Goal: Task Accomplishment & Management: Manage account settings

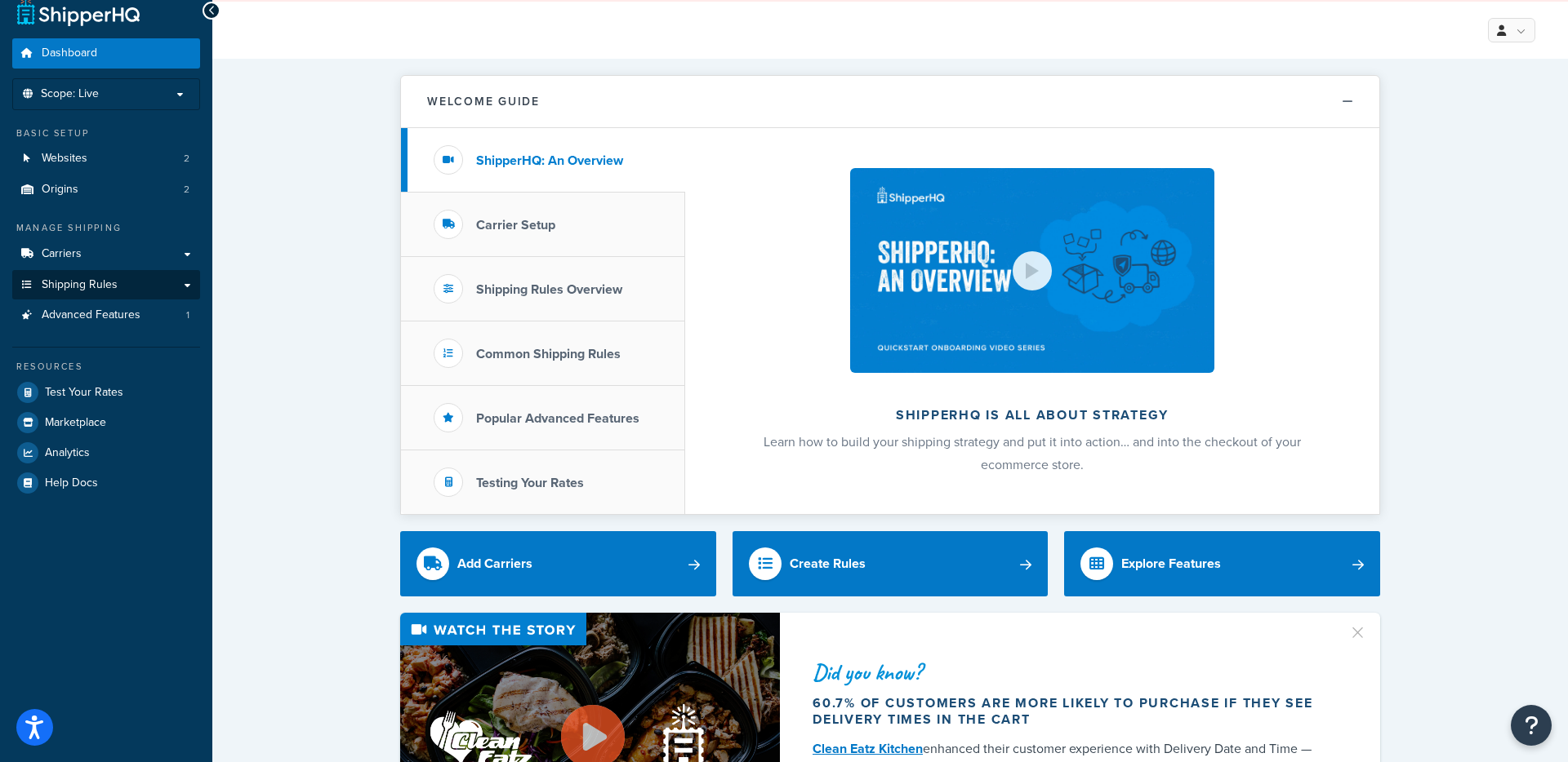
scroll to position [17, 0]
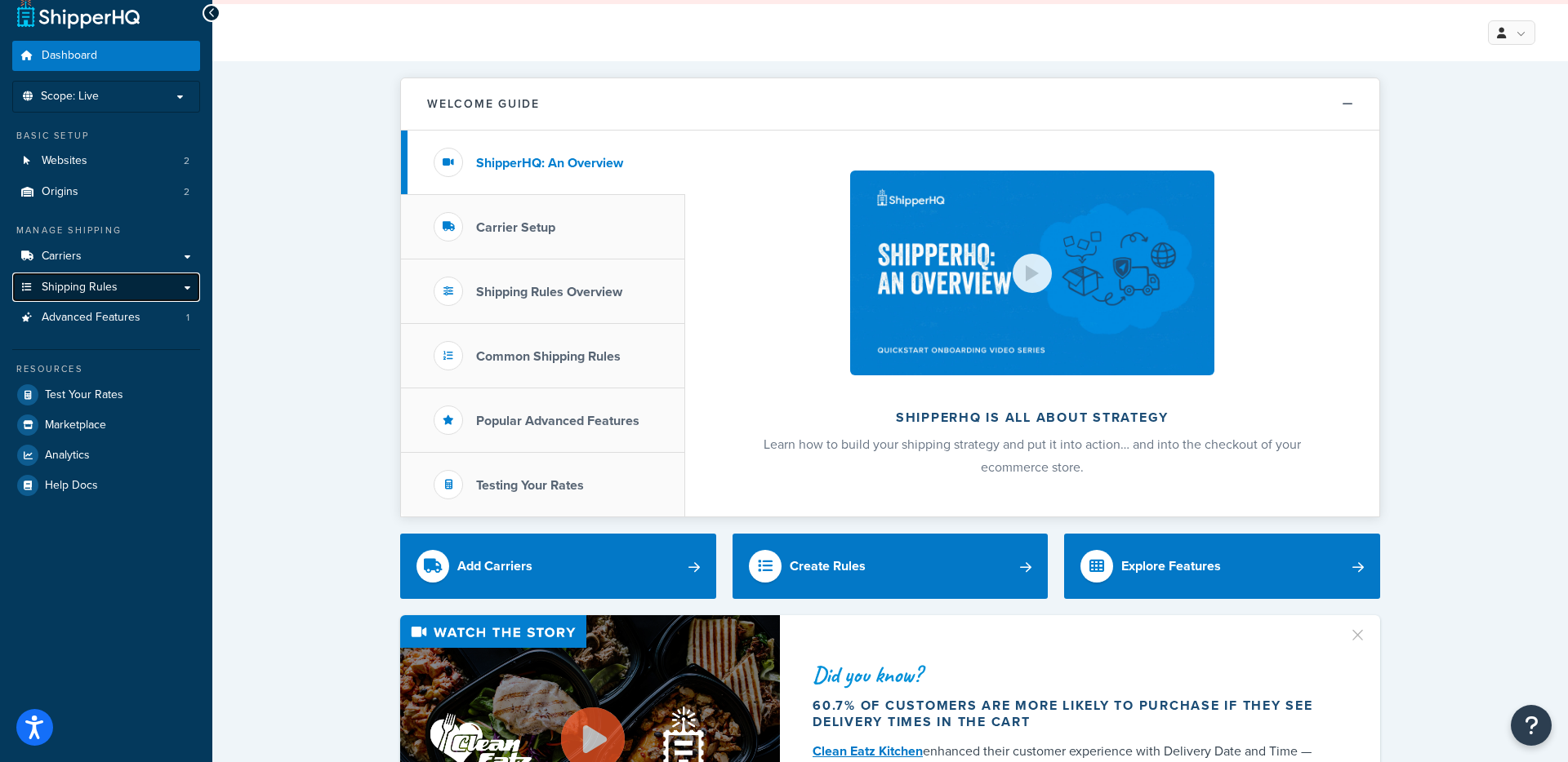
click at [188, 284] on link "Shipping Rules" at bounding box center [106, 287] width 188 height 31
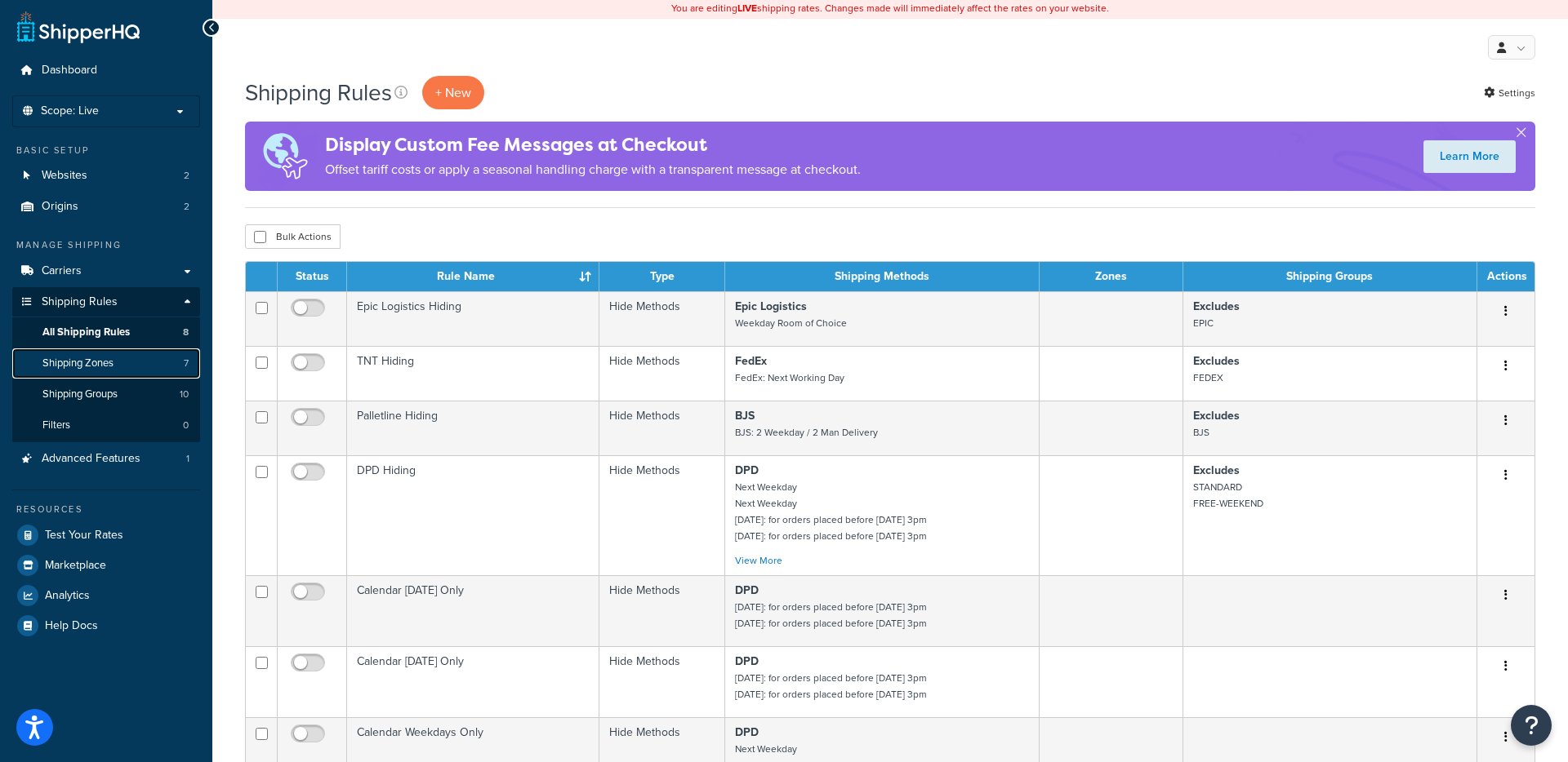
click at [100, 363] on span "Shipping Zones" at bounding box center [78, 363] width 71 height 14
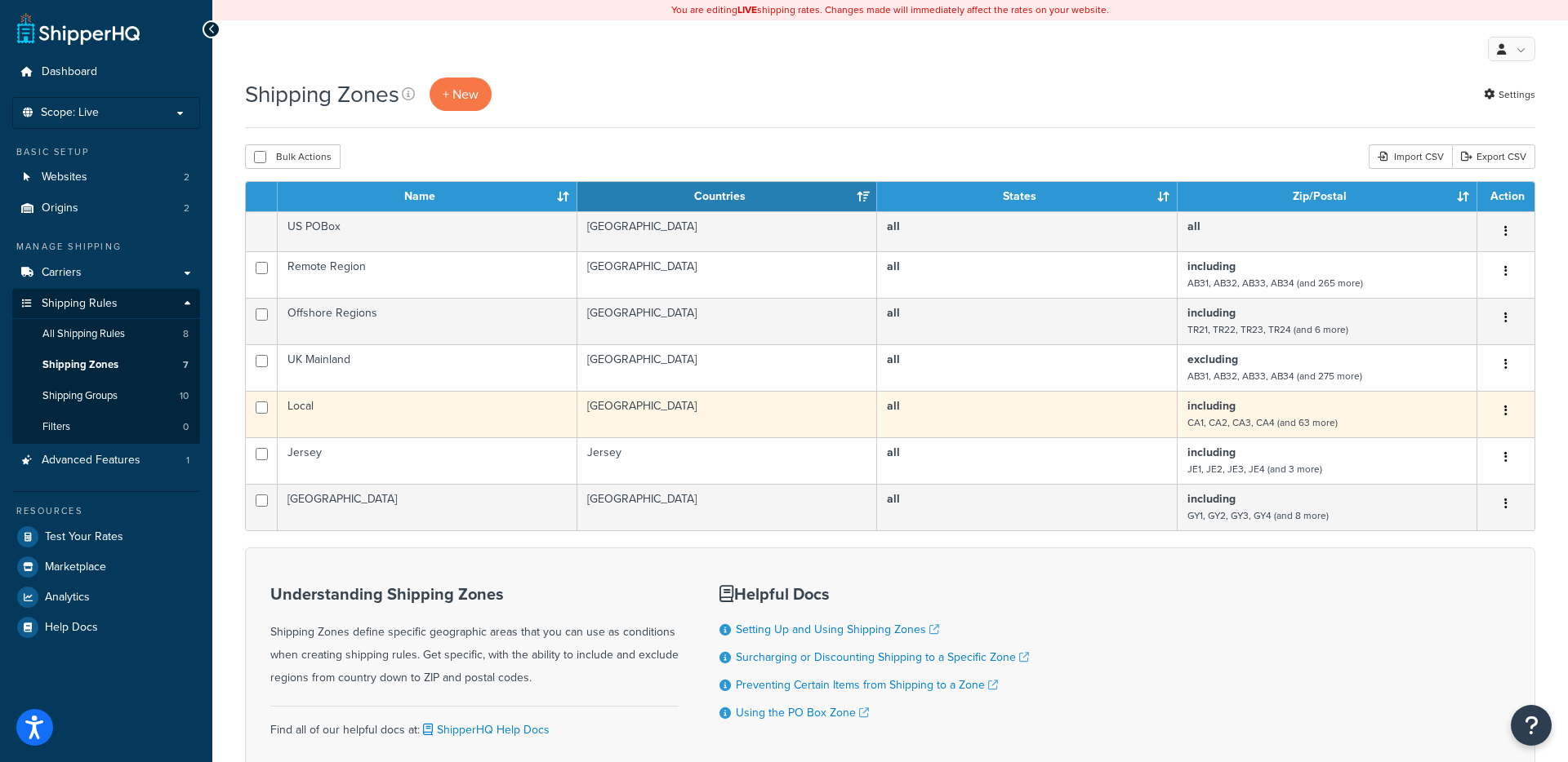
click at [1232, 411] on b "including" at bounding box center [1211, 406] width 48 height 17
click at [1508, 407] on button "button" at bounding box center [1506, 412] width 23 height 26
click at [1430, 440] on link "Edit" at bounding box center [1439, 443] width 129 height 33
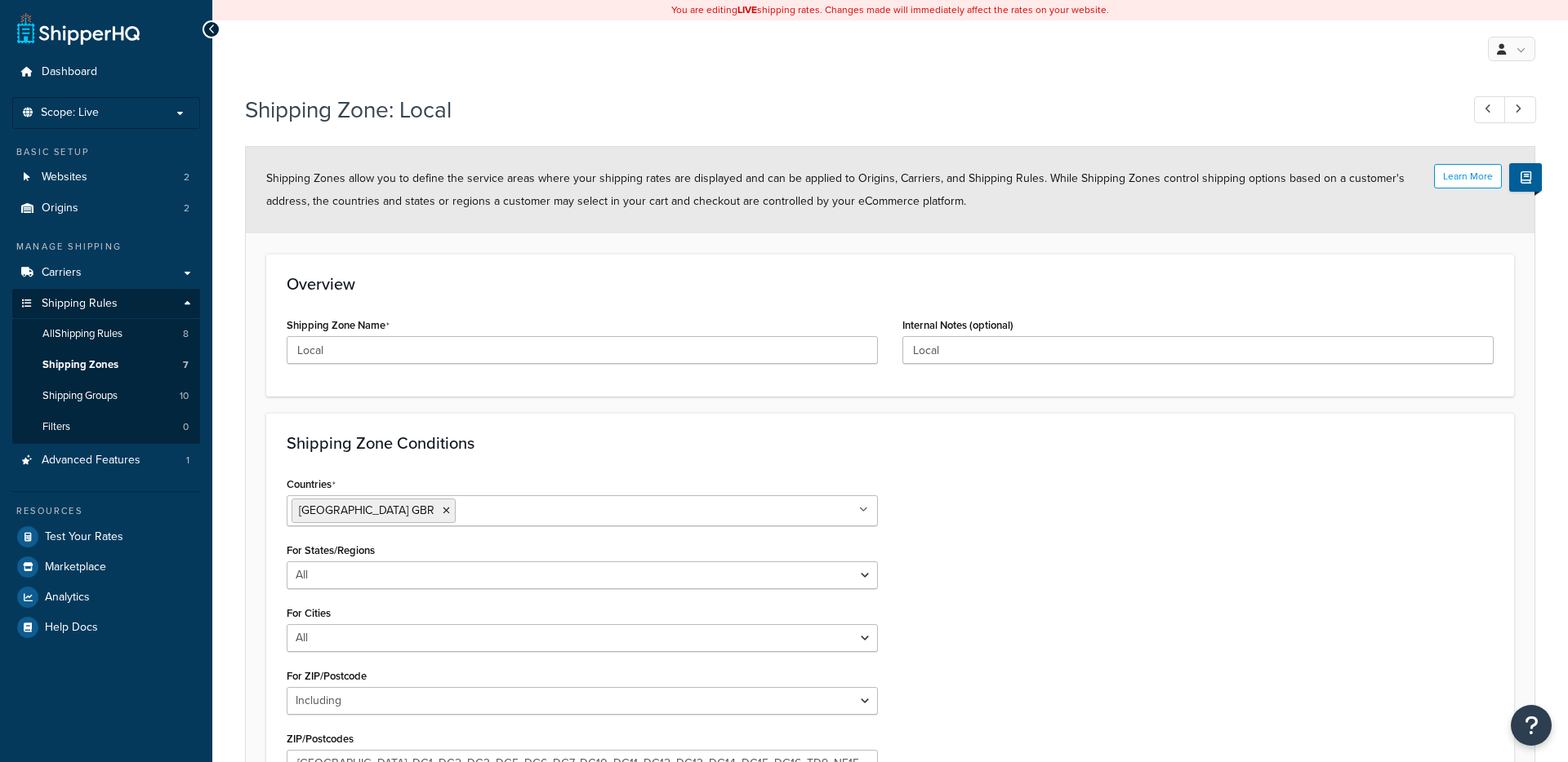
select select "including"
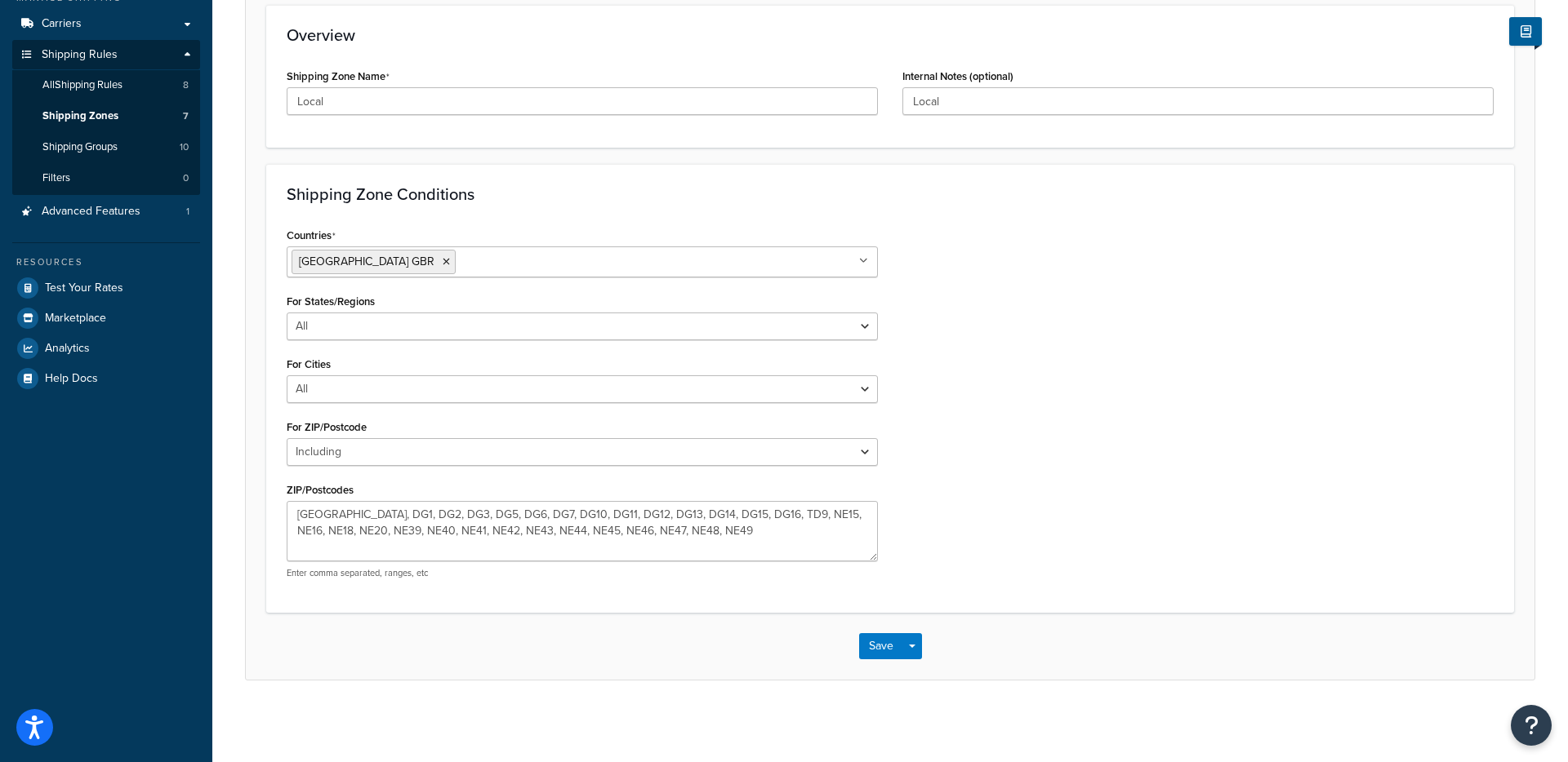
scroll to position [248, 0]
drag, startPoint x: 744, startPoint y: 529, endPoint x: 770, endPoint y: 554, distance: 36.1
click at [770, 554] on textarea "CA1, CA2, CA3, CA4, CA5, CA6, CA7, CA8, CA9, CA10, CA11, CA12, CA13, CA14, CA15…" at bounding box center [582, 532] width 591 height 60
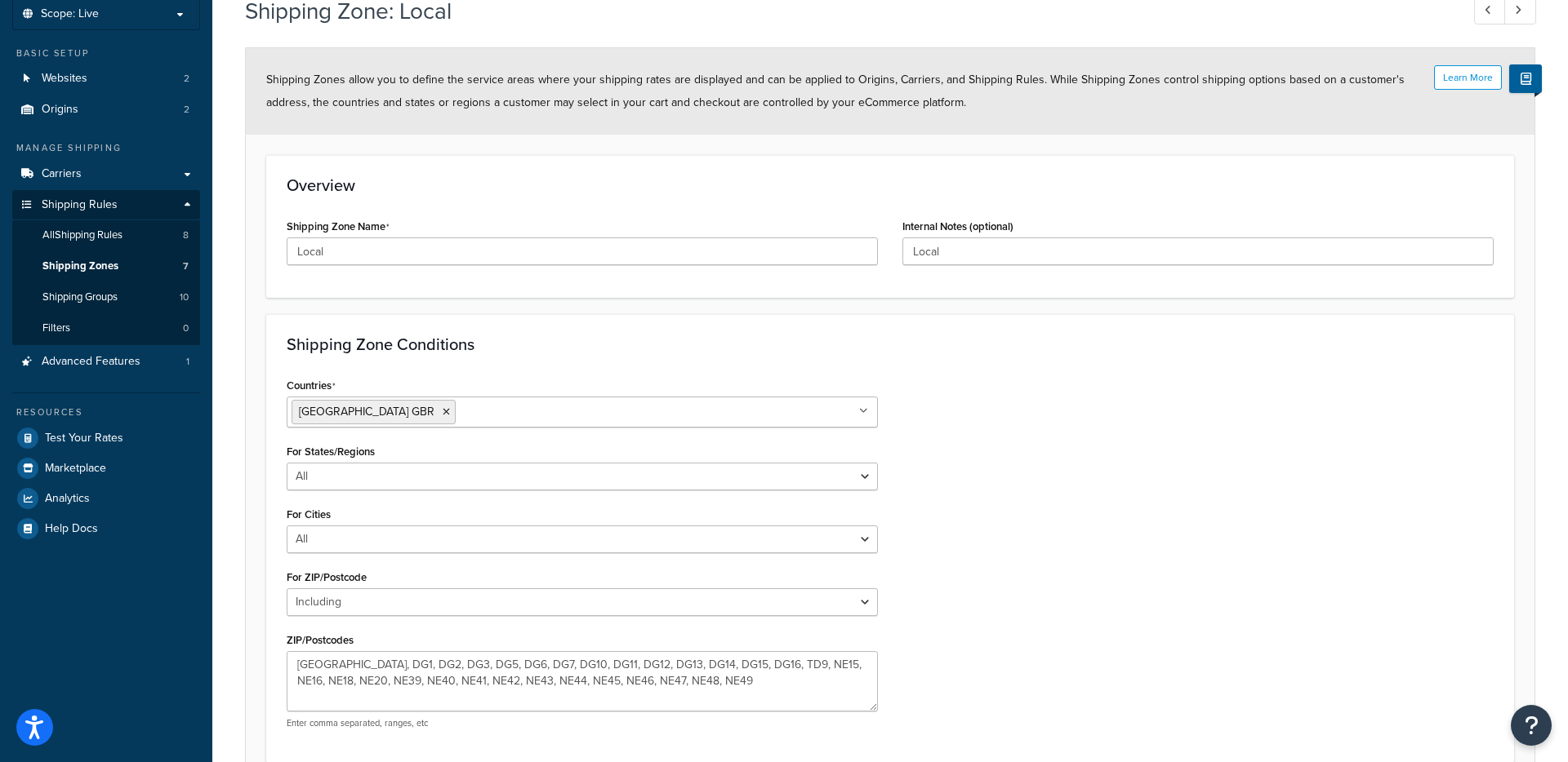
scroll to position [35, 0]
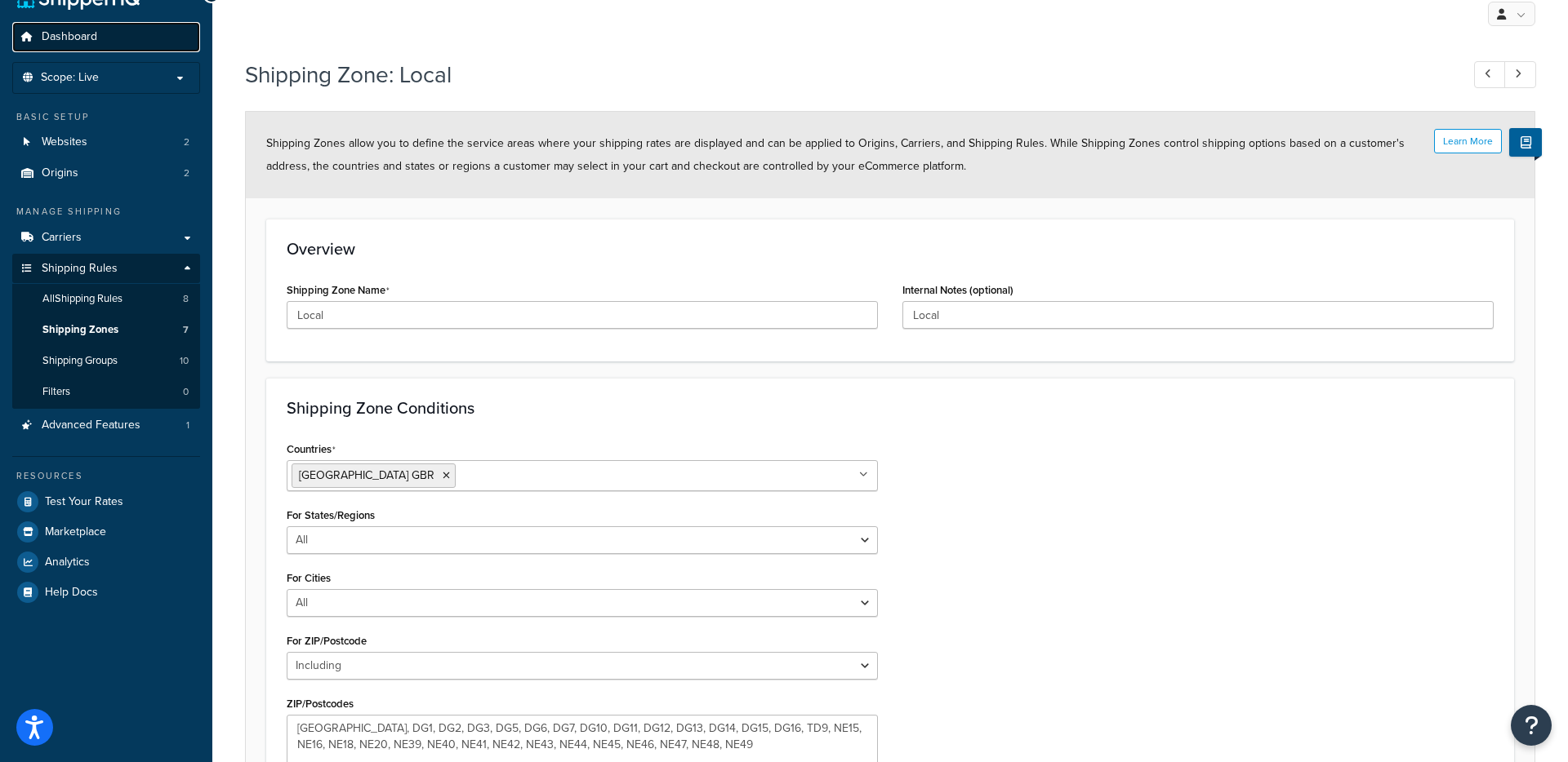
click at [71, 35] on span "Dashboard" at bounding box center [70, 37] width 56 height 14
